Goal: Task Accomplishment & Management: Use online tool/utility

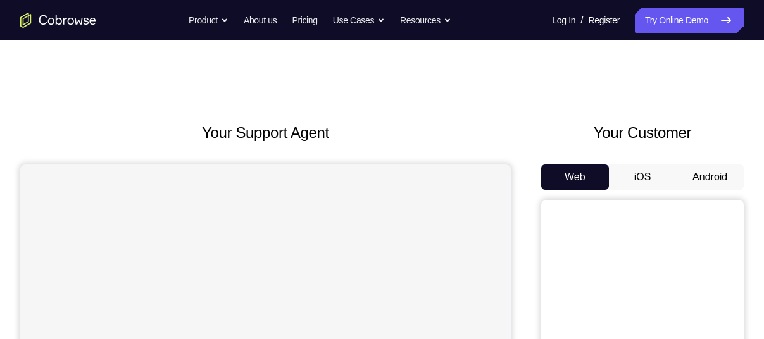
click at [704, 170] on button "Android" at bounding box center [710, 177] width 68 height 25
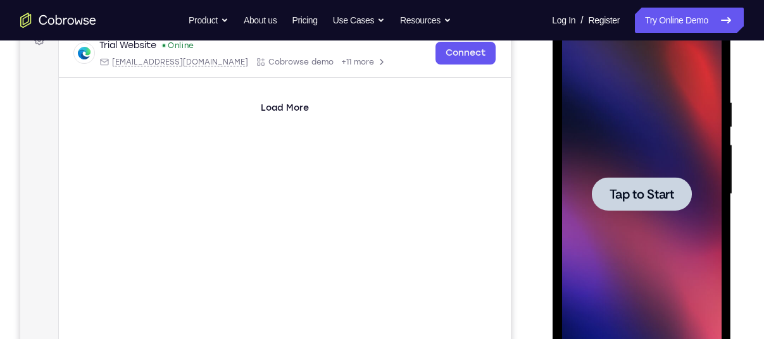
scroll to position [204, 0]
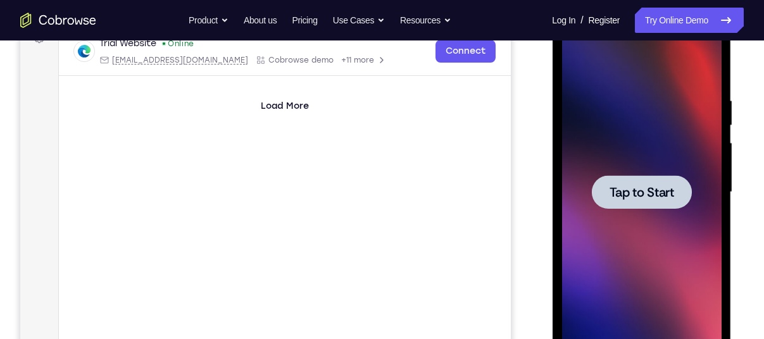
click at [642, 206] on div at bounding box center [641, 192] width 100 height 34
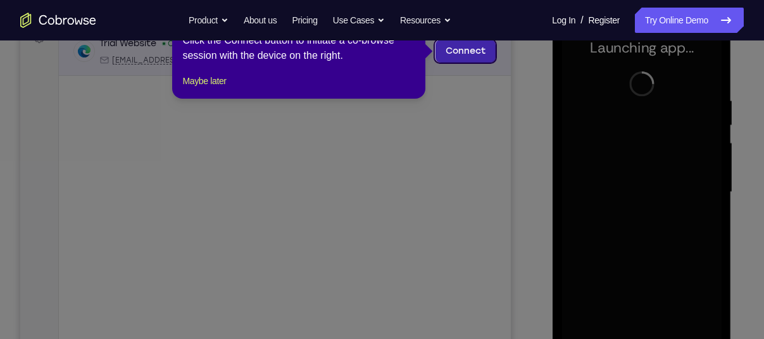
click at [482, 53] on link "Connect" at bounding box center [466, 51] width 60 height 23
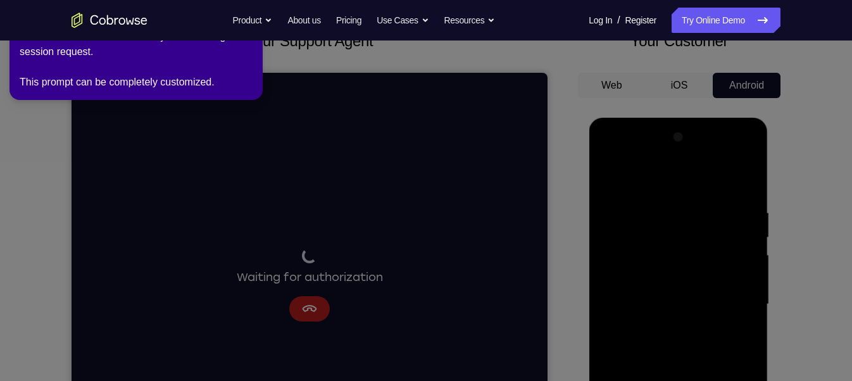
scroll to position [87, 0]
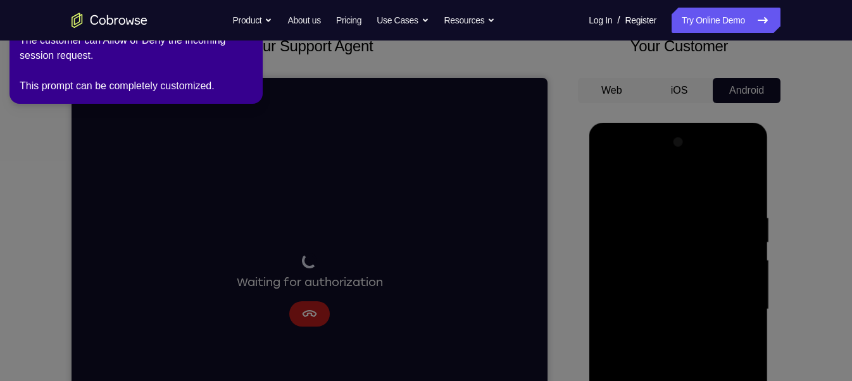
click at [560, 116] on icon at bounding box center [429, 188] width 868 height 386
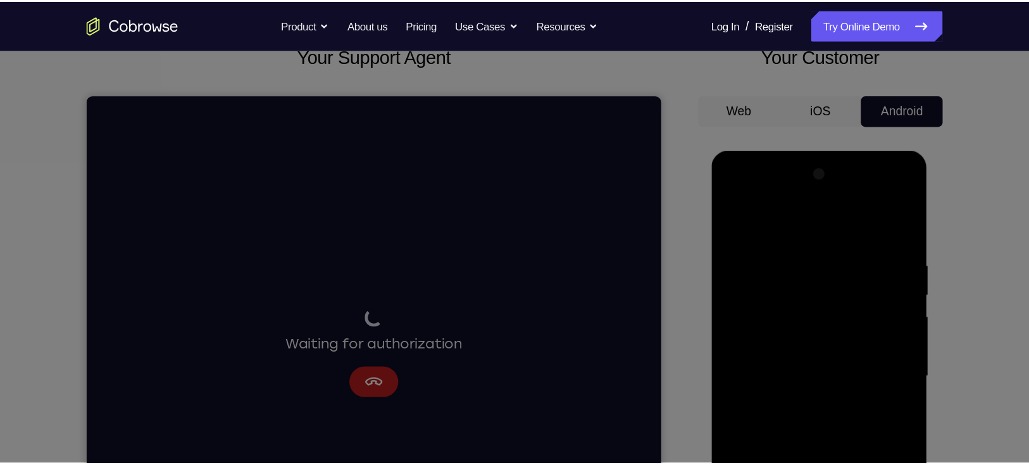
scroll to position [0, 0]
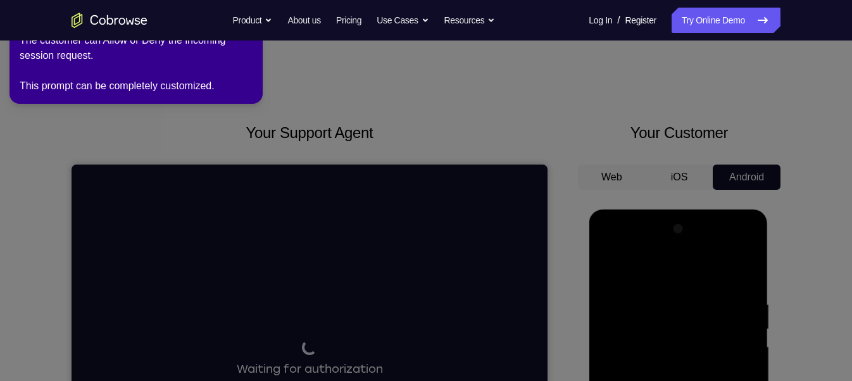
click at [195, 37] on nav "Go back Powerful, Flexible and Trustworthy. Avoid all extra friction for both A…" at bounding box center [426, 20] width 852 height 41
click at [229, 77] on div "The customer can Allow or Deny the incoming session request. This prompt can be…" at bounding box center [136, 63] width 233 height 61
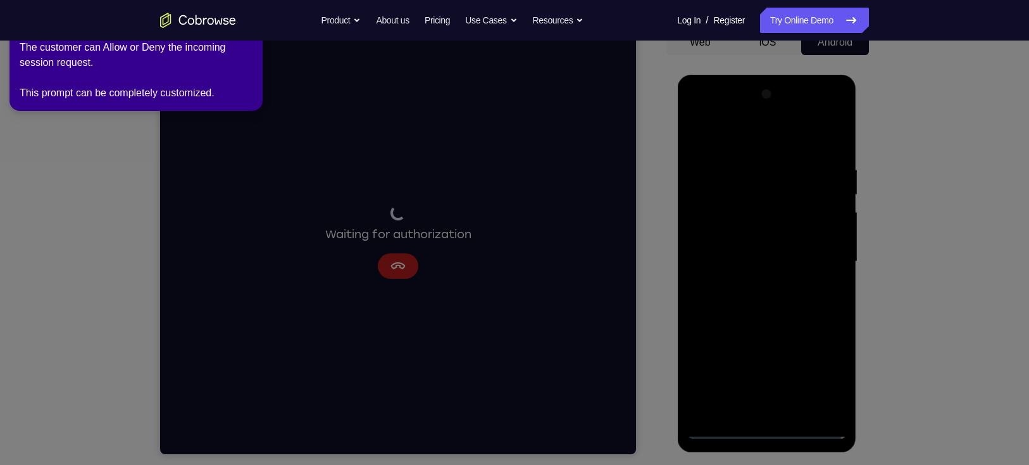
scroll to position [143, 0]
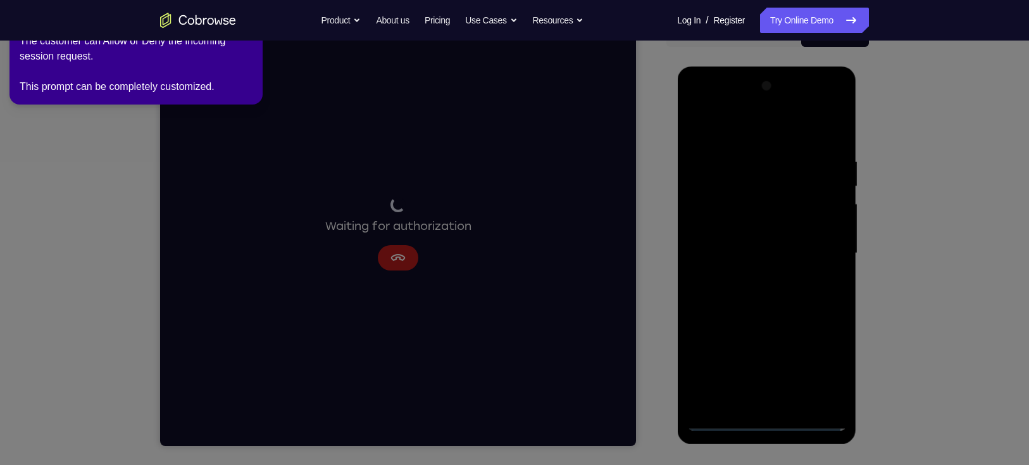
click at [762, 339] on icon at bounding box center [518, 230] width 1047 height 470
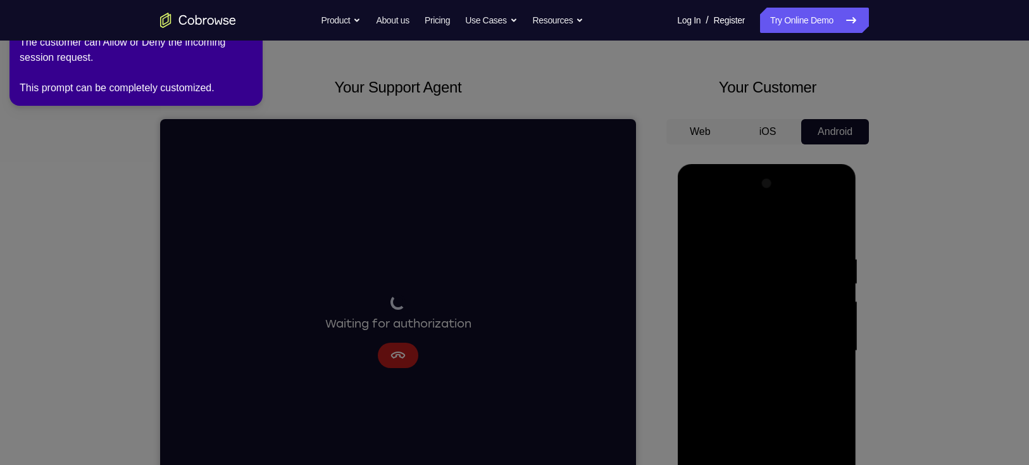
scroll to position [47, 0]
click at [286, 210] on icon at bounding box center [518, 230] width 1047 height 470
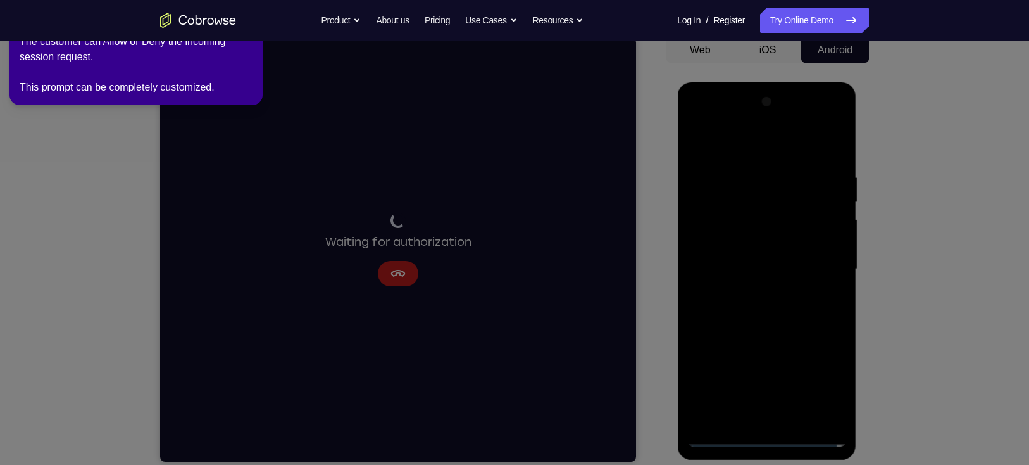
scroll to position [128, 0]
click at [763, 339] on icon at bounding box center [518, 230] width 1047 height 470
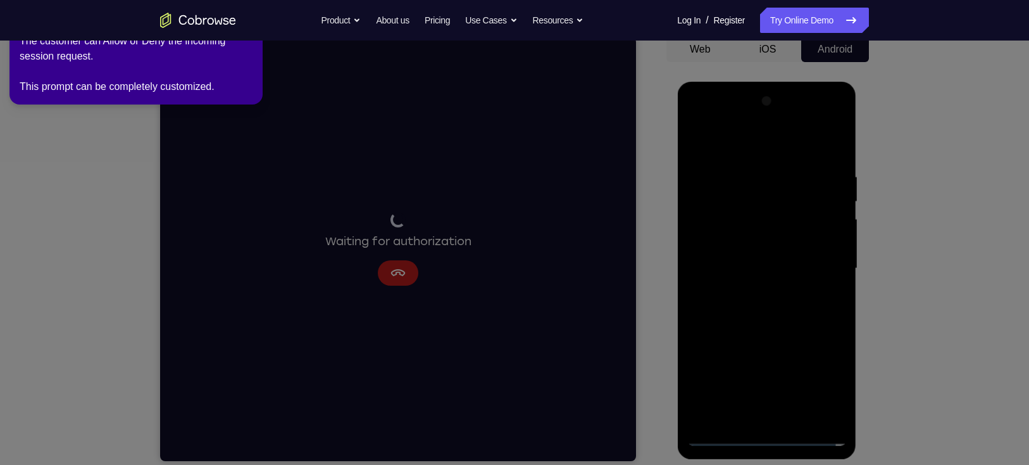
click at [763, 339] on icon at bounding box center [518, 230] width 1047 height 470
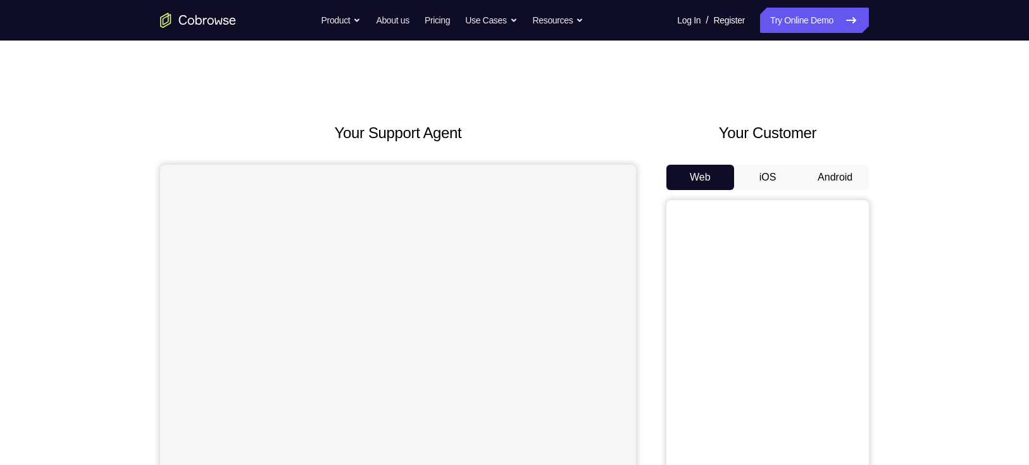
scroll to position [127, 0]
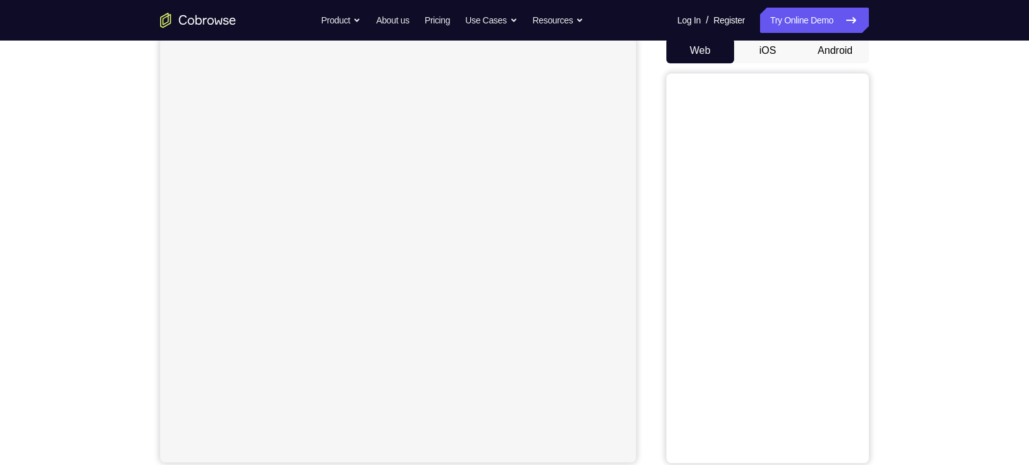
click at [835, 54] on button "Android" at bounding box center [835, 50] width 68 height 25
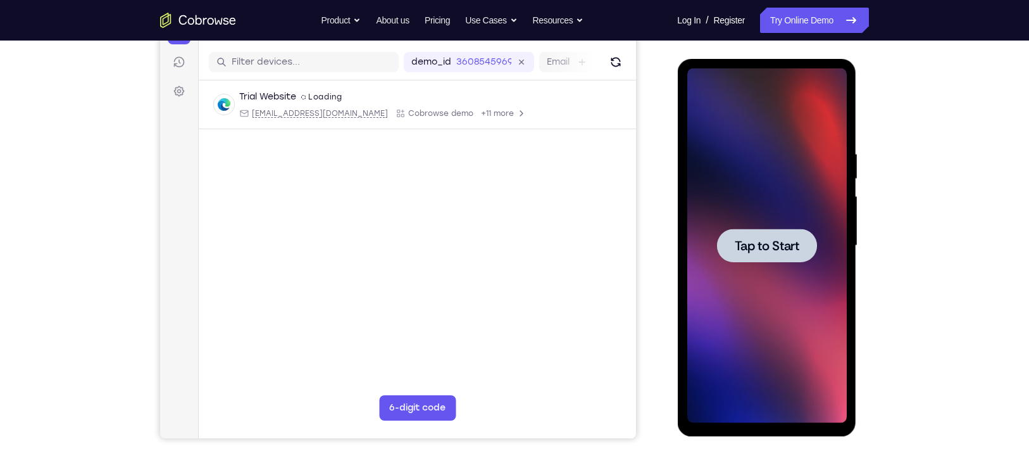
scroll to position [0, 0]
click at [791, 239] on span "Tap to Start" at bounding box center [766, 245] width 65 height 13
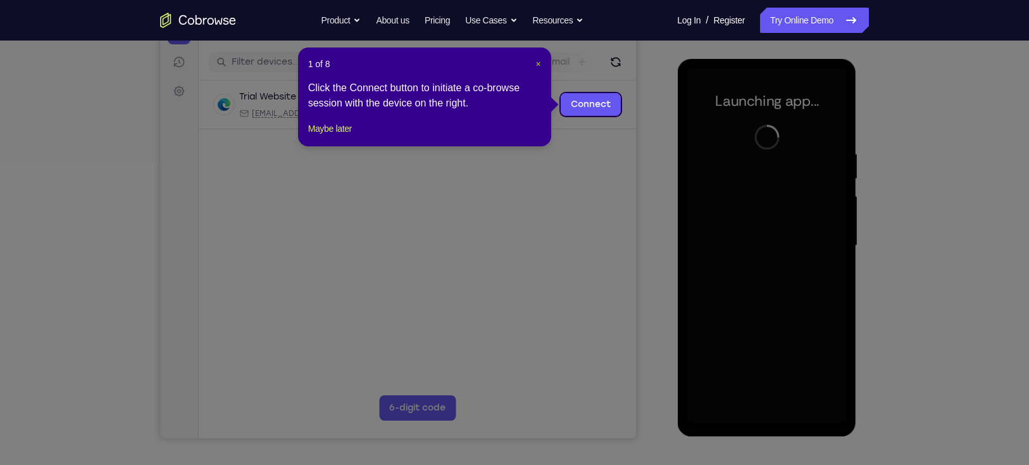
click at [537, 61] on span "×" at bounding box center [538, 64] width 5 height 10
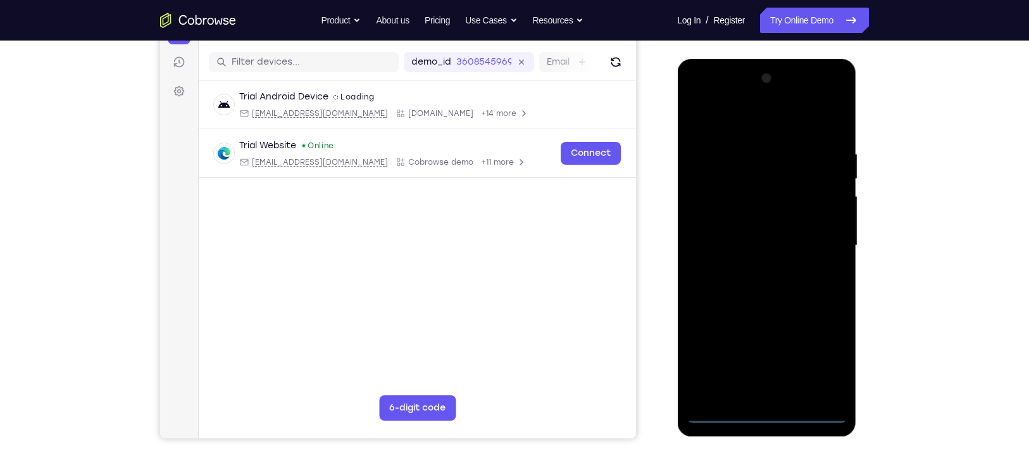
click at [770, 409] on div at bounding box center [767, 245] width 160 height 355
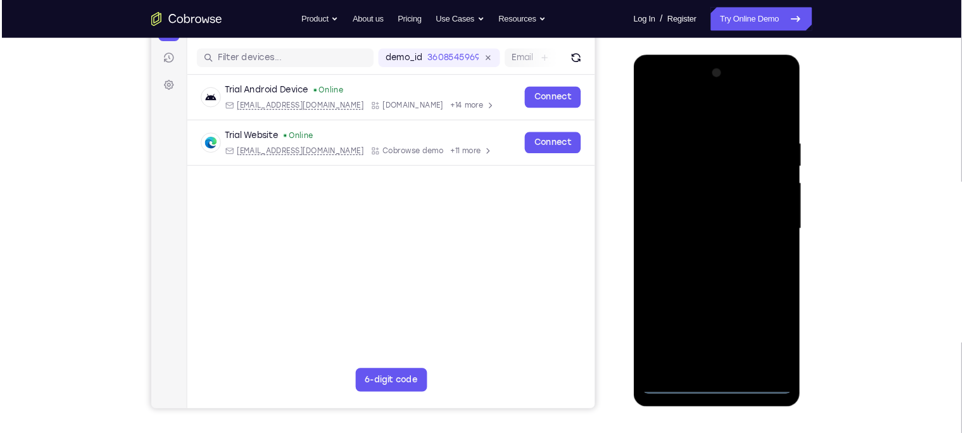
scroll to position [151, 0]
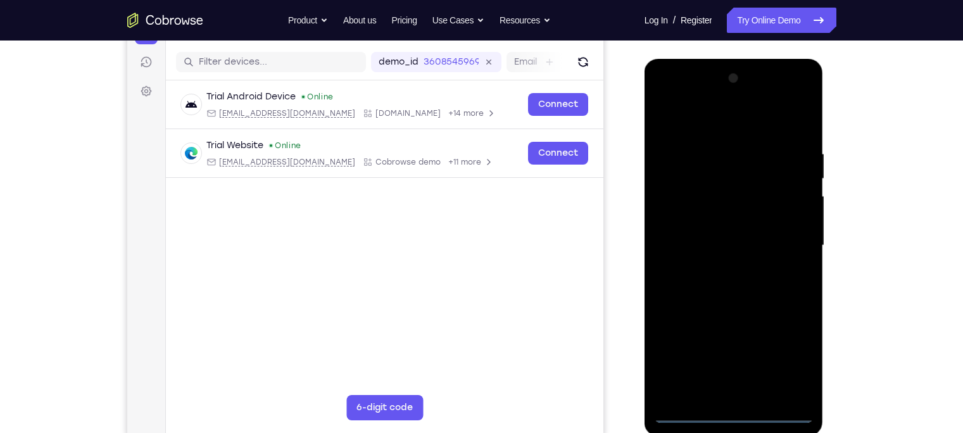
click at [781, 371] on div at bounding box center [734, 245] width 160 height 355
click at [703, 130] on div at bounding box center [734, 245] width 160 height 355
click at [687, 208] on div at bounding box center [734, 245] width 160 height 355
click at [738, 249] on div at bounding box center [734, 245] width 160 height 355
click at [748, 234] on div at bounding box center [734, 245] width 160 height 355
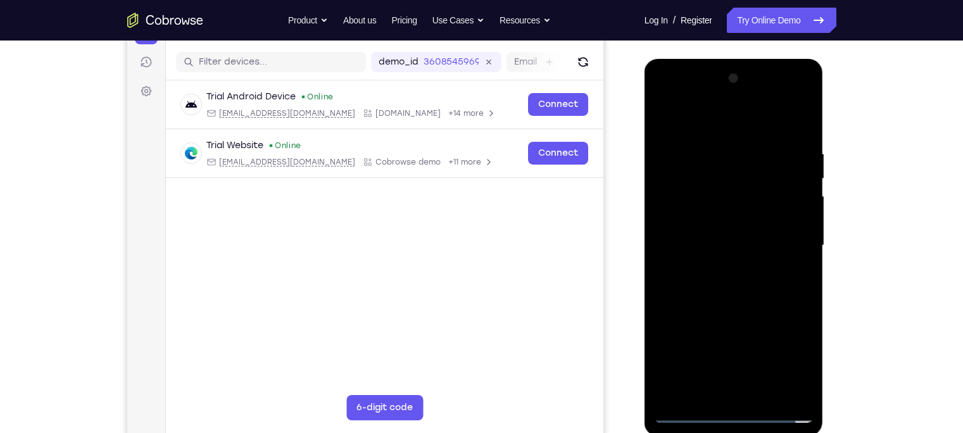
click at [743, 263] on div at bounding box center [734, 245] width 160 height 355
click at [730, 392] on div at bounding box center [734, 245] width 160 height 355
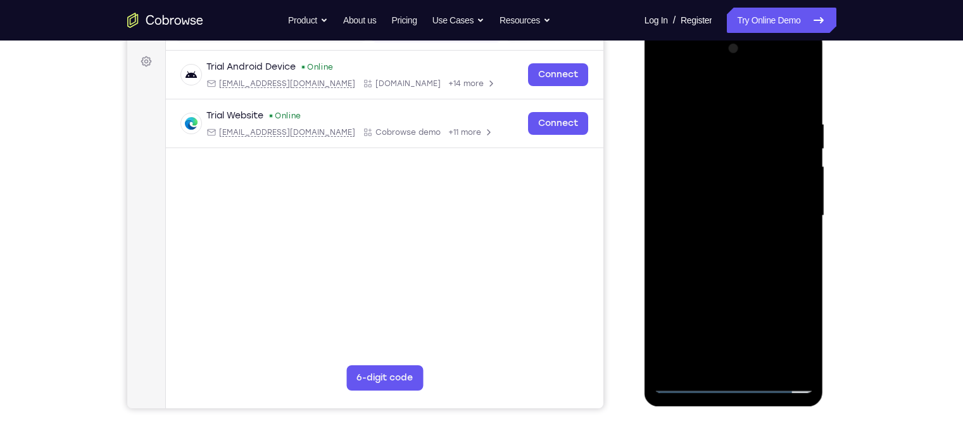
scroll to position [180, 0]
click at [727, 368] on div at bounding box center [734, 216] width 160 height 355
click at [771, 103] on div at bounding box center [734, 216] width 160 height 355
click at [791, 173] on div at bounding box center [734, 216] width 160 height 355
click at [807, 80] on div at bounding box center [734, 216] width 160 height 355
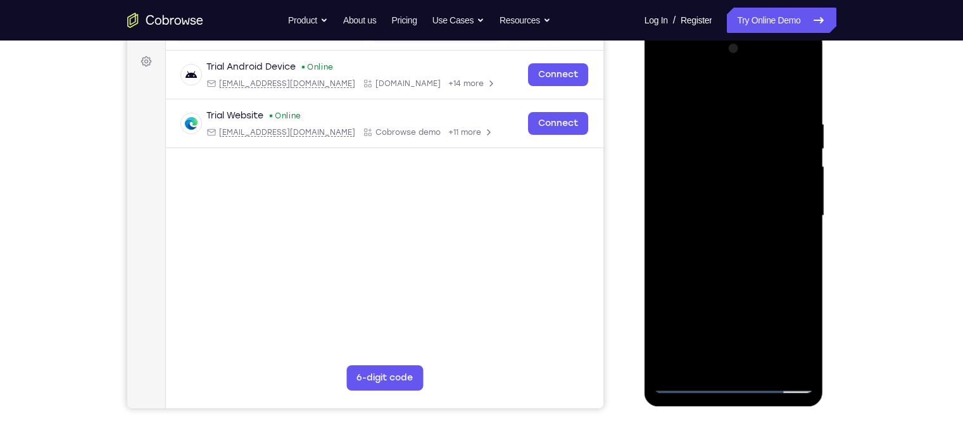
click at [750, 186] on div at bounding box center [734, 216] width 160 height 355
click at [689, 87] on div at bounding box center [734, 216] width 160 height 355
click at [804, 82] on div at bounding box center [734, 216] width 160 height 355
click at [785, 64] on div at bounding box center [734, 216] width 160 height 355
click at [663, 64] on div at bounding box center [734, 216] width 160 height 355
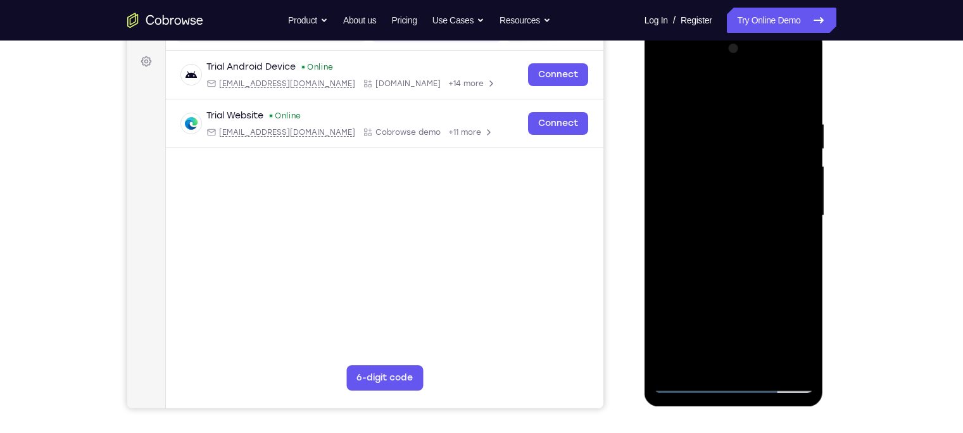
click at [781, 213] on div at bounding box center [734, 216] width 160 height 355
click at [719, 239] on div at bounding box center [734, 216] width 160 height 355
click at [746, 207] on div at bounding box center [734, 216] width 160 height 355
click at [740, 233] on div at bounding box center [734, 216] width 160 height 355
click at [782, 218] on div at bounding box center [734, 216] width 160 height 355
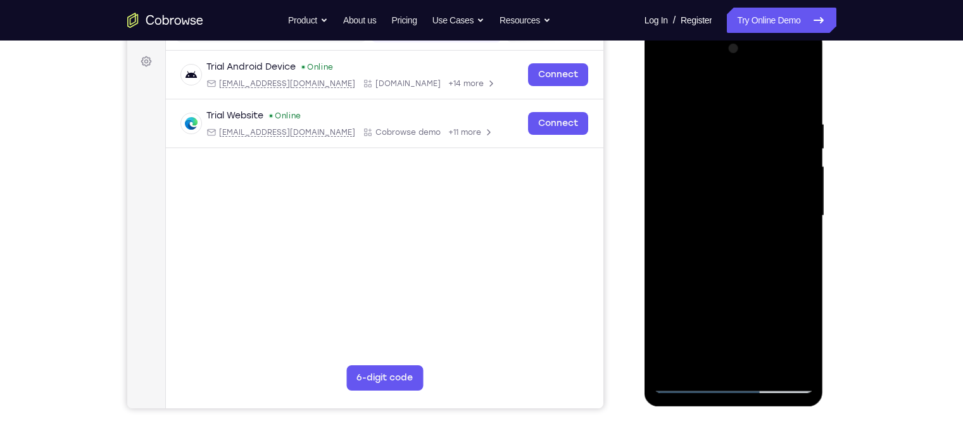
click at [763, 242] on div at bounding box center [734, 216] width 160 height 355
click at [732, 272] on div at bounding box center [734, 216] width 160 height 355
click at [732, 279] on div at bounding box center [734, 216] width 160 height 355
click at [728, 211] on div at bounding box center [734, 216] width 160 height 355
click at [741, 178] on div at bounding box center [734, 216] width 160 height 355
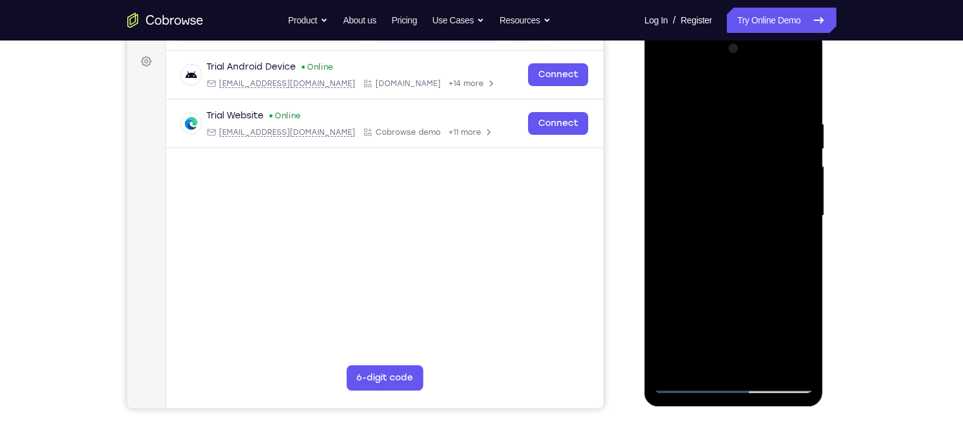
click at [729, 159] on div at bounding box center [734, 216] width 160 height 355
click at [708, 160] on div at bounding box center [734, 216] width 160 height 355
click at [687, 155] on div at bounding box center [734, 216] width 160 height 355
click at [738, 255] on div at bounding box center [734, 216] width 160 height 355
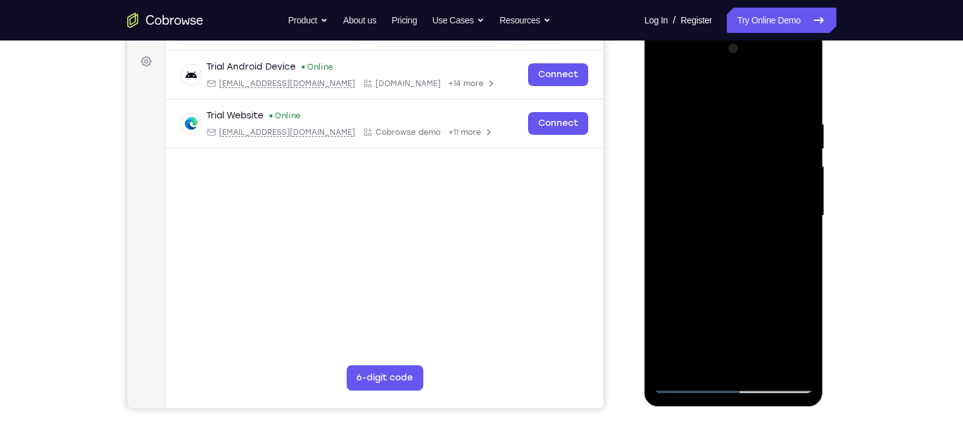
drag, startPoint x: 719, startPoint y: 177, endPoint x: 720, endPoint y: 166, distance: 10.9
click at [720, 166] on div at bounding box center [734, 216] width 160 height 355
click at [722, 161] on div at bounding box center [734, 216] width 160 height 355
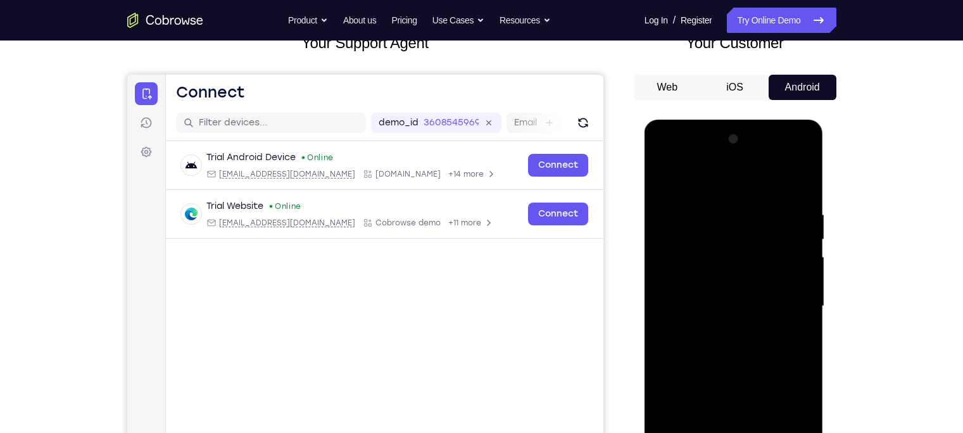
scroll to position [89, 0]
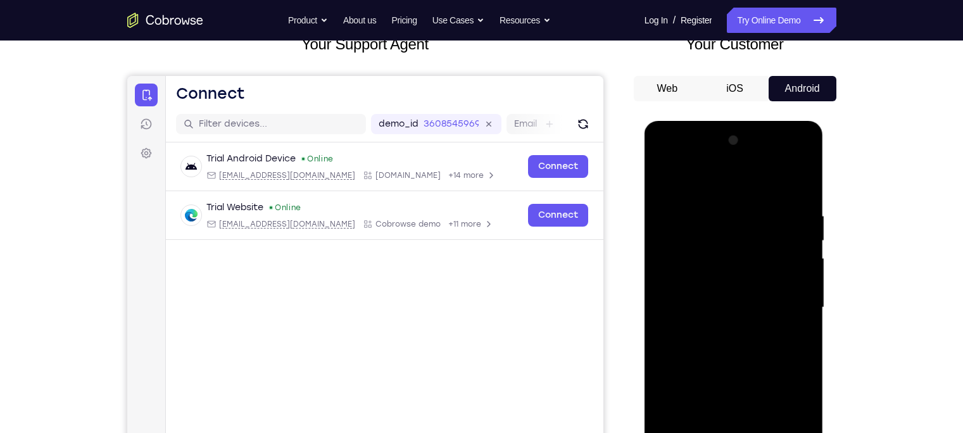
drag, startPoint x: 715, startPoint y: 223, endPoint x: 715, endPoint y: 308, distance: 85.5
click at [715, 308] on div at bounding box center [734, 307] width 160 height 355
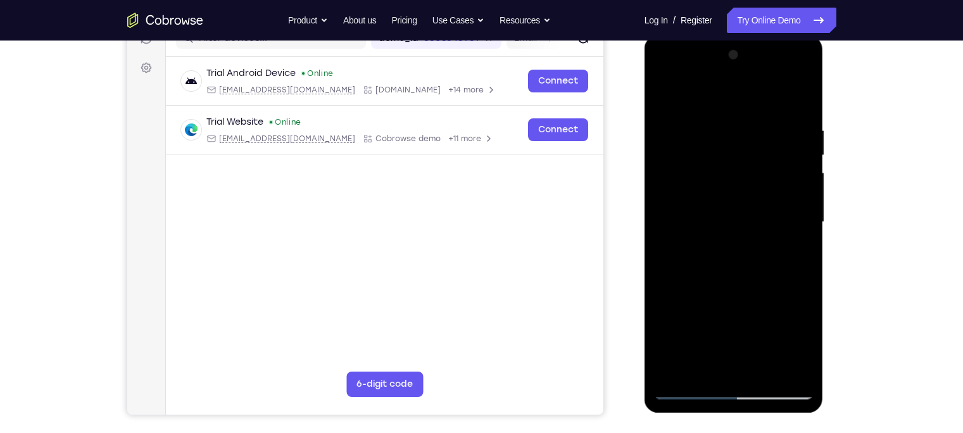
scroll to position [174, 0]
click at [663, 95] on div at bounding box center [734, 222] width 160 height 355
click at [785, 73] on div at bounding box center [734, 222] width 160 height 355
click at [729, 101] on div at bounding box center [734, 222] width 160 height 355
drag, startPoint x: 736, startPoint y: 259, endPoint x: 746, endPoint y: 105, distance: 154.2
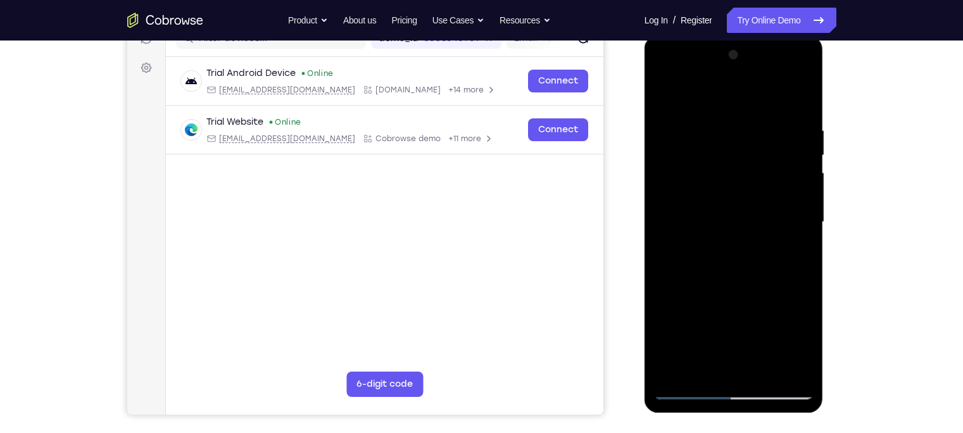
click at [746, 105] on div at bounding box center [734, 222] width 160 height 355
drag, startPoint x: 739, startPoint y: 277, endPoint x: 739, endPoint y: 150, distance: 126.6
click at [739, 150] on div at bounding box center [734, 222] width 160 height 355
drag, startPoint x: 748, startPoint y: 300, endPoint x: 748, endPoint y: 169, distance: 131.0
click at [748, 169] on div at bounding box center [734, 222] width 160 height 355
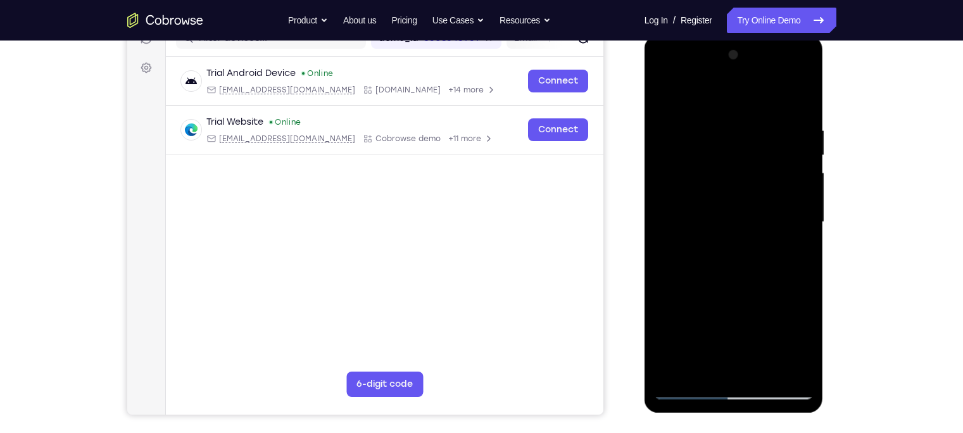
drag, startPoint x: 757, startPoint y: 273, endPoint x: 769, endPoint y: 146, distance: 128.4
click at [769, 146] on div at bounding box center [734, 222] width 160 height 355
drag, startPoint x: 757, startPoint y: 277, endPoint x: 763, endPoint y: 140, distance: 136.9
click at [763, 140] on div at bounding box center [734, 222] width 160 height 355
drag, startPoint x: 769, startPoint y: 279, endPoint x: 774, endPoint y: 112, distance: 167.2
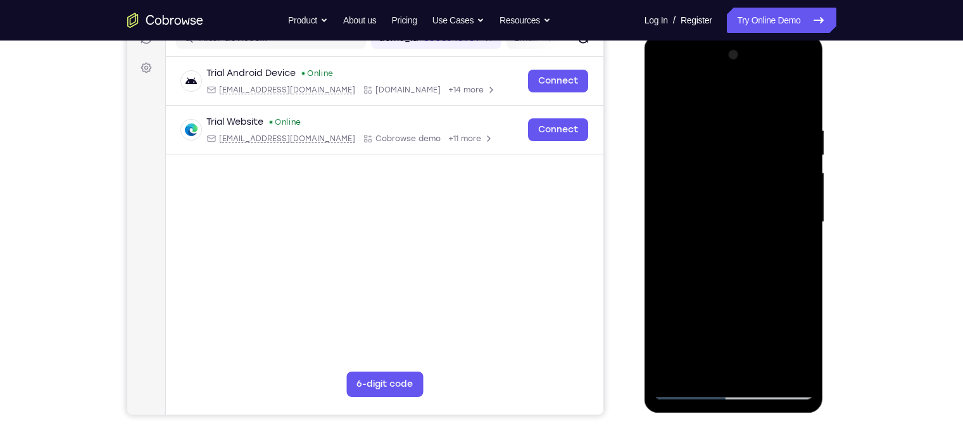
click at [774, 112] on div at bounding box center [734, 222] width 160 height 355
drag, startPoint x: 755, startPoint y: 247, endPoint x: 765, endPoint y: 135, distance: 111.8
click at [765, 135] on div at bounding box center [734, 222] width 160 height 355
drag, startPoint x: 722, startPoint y: 253, endPoint x: 738, endPoint y: 144, distance: 110.6
click at [738, 144] on div at bounding box center [734, 222] width 160 height 355
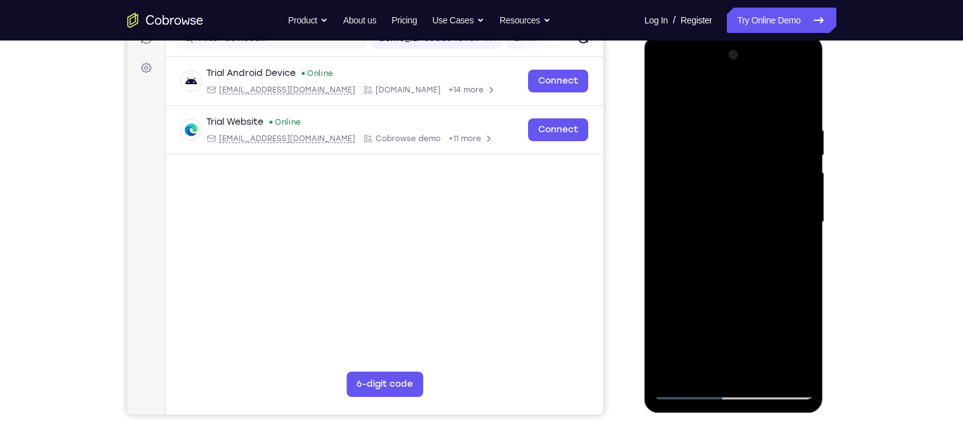
drag, startPoint x: 739, startPoint y: 154, endPoint x: 746, endPoint y: 232, distance: 77.5
click at [746, 232] on div at bounding box center [734, 222] width 160 height 355
click at [788, 80] on div at bounding box center [734, 222] width 160 height 355
click at [751, 130] on div at bounding box center [734, 222] width 160 height 355
